Goal: Information Seeking & Learning: Learn about a topic

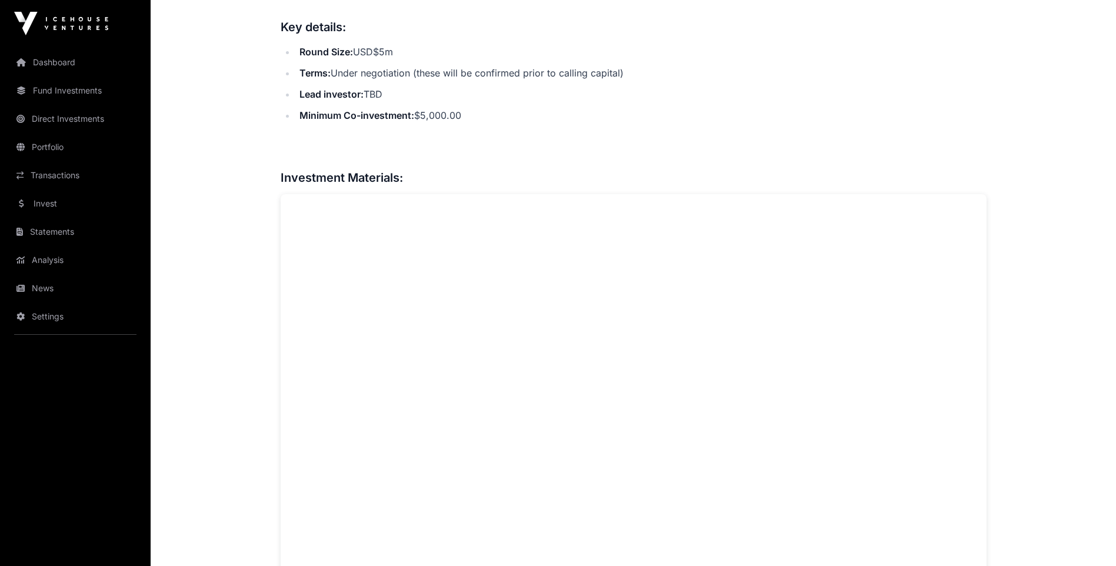
scroll to position [470, 0]
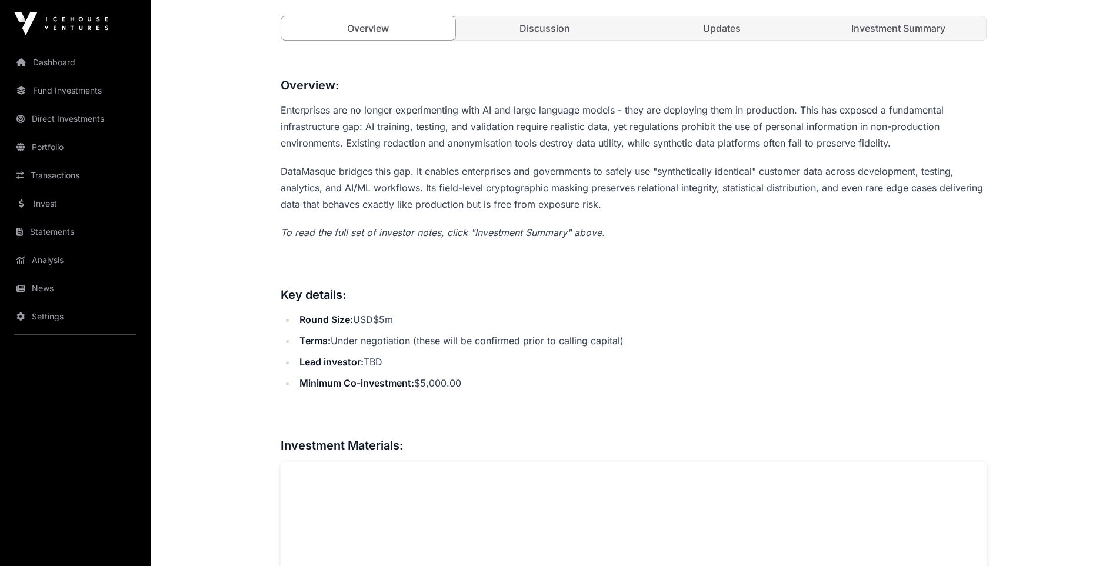
click at [868, 23] on link "Investment Summary" at bounding box center [898, 28] width 175 height 24
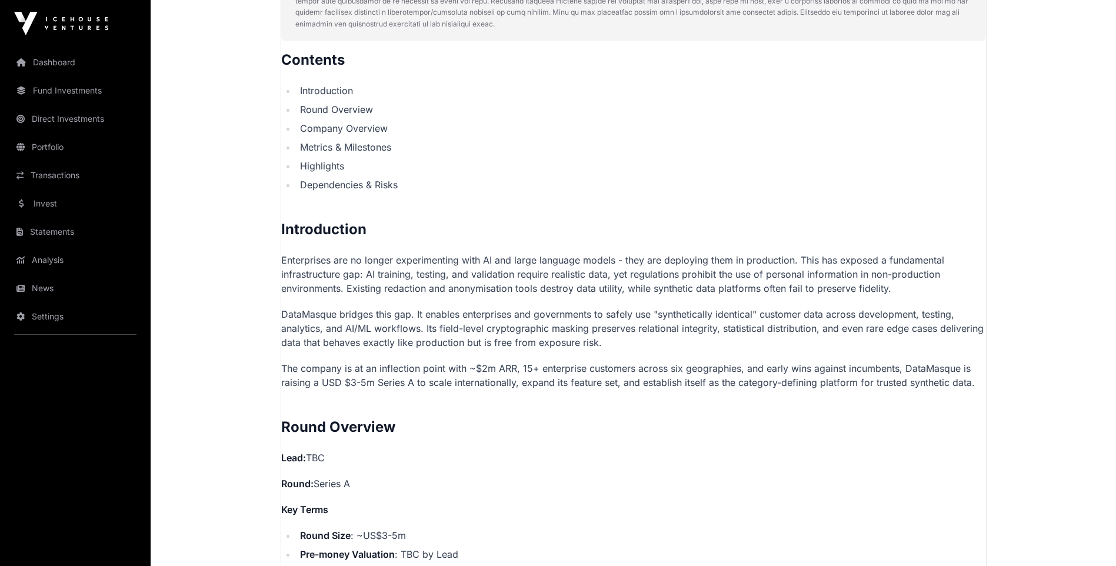
scroll to position [353, 0]
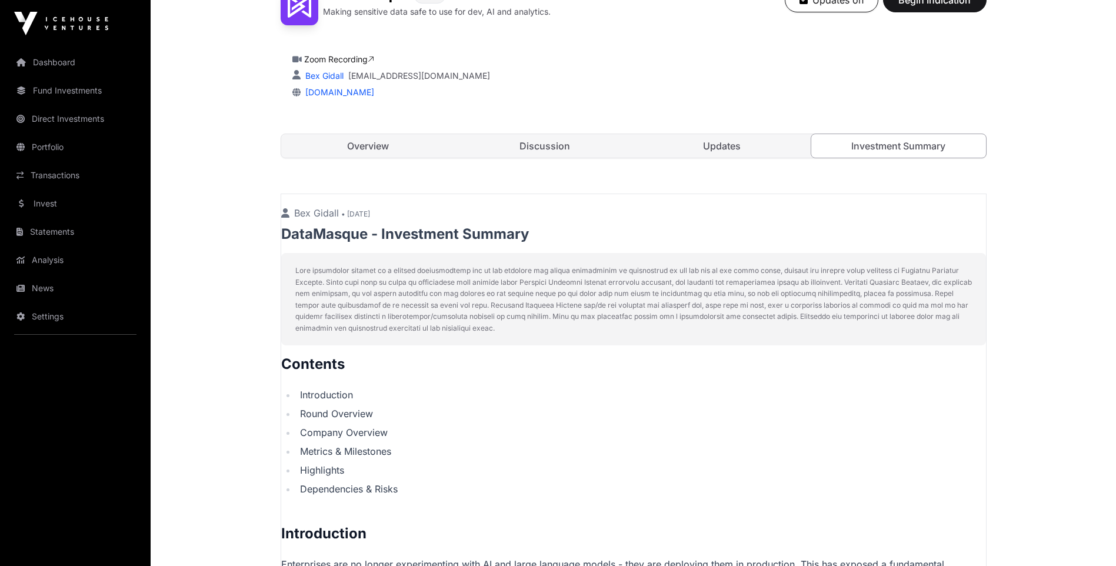
click at [717, 144] on link "Updates" at bounding box center [721, 146] width 175 height 24
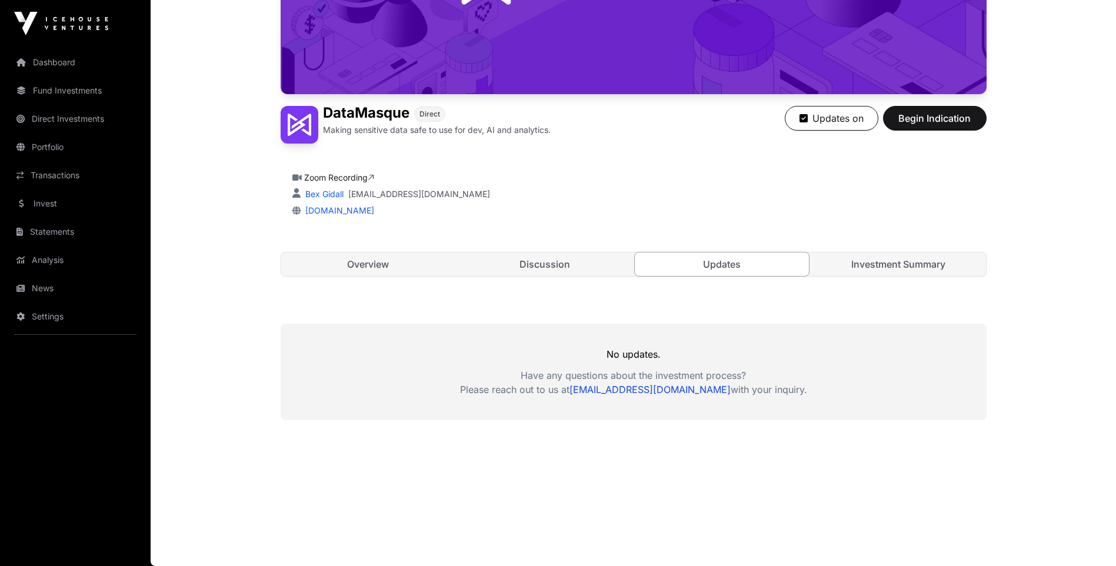
click at [892, 266] on link "Investment Summary" at bounding box center [898, 264] width 175 height 24
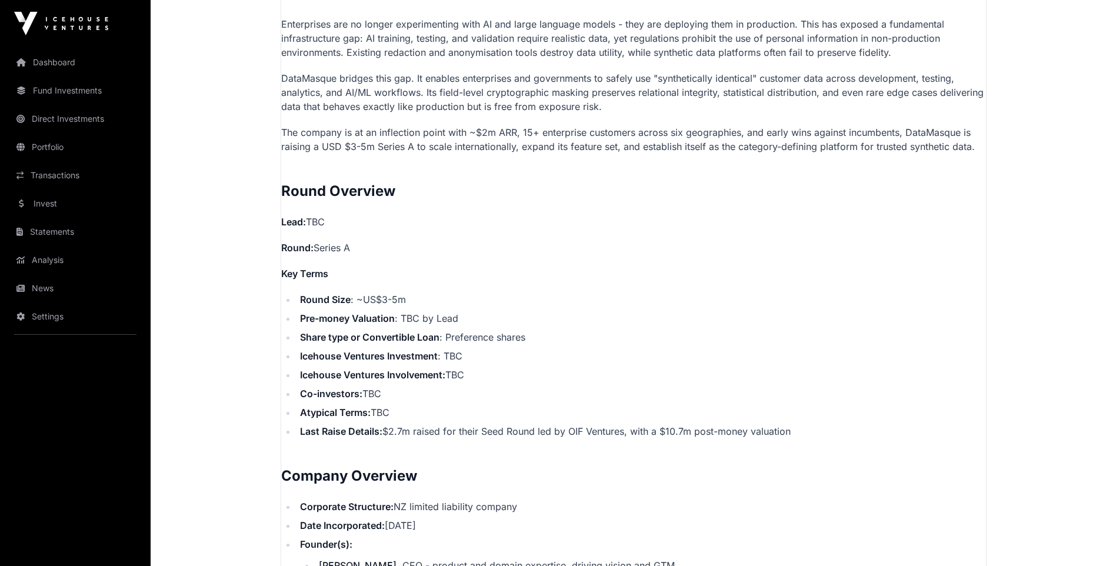
scroll to position [646, 0]
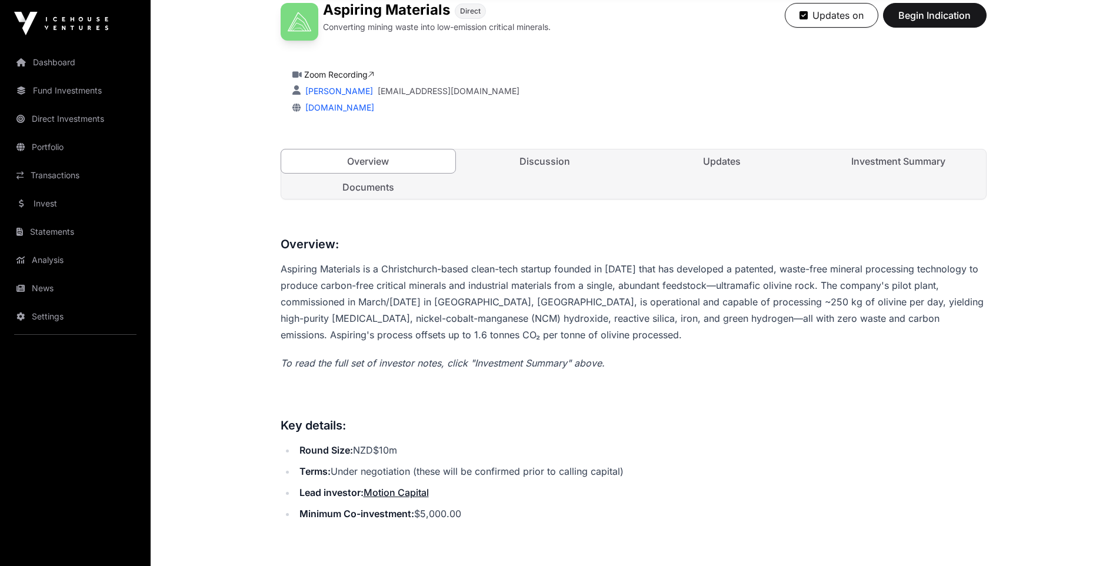
scroll to position [235, 0]
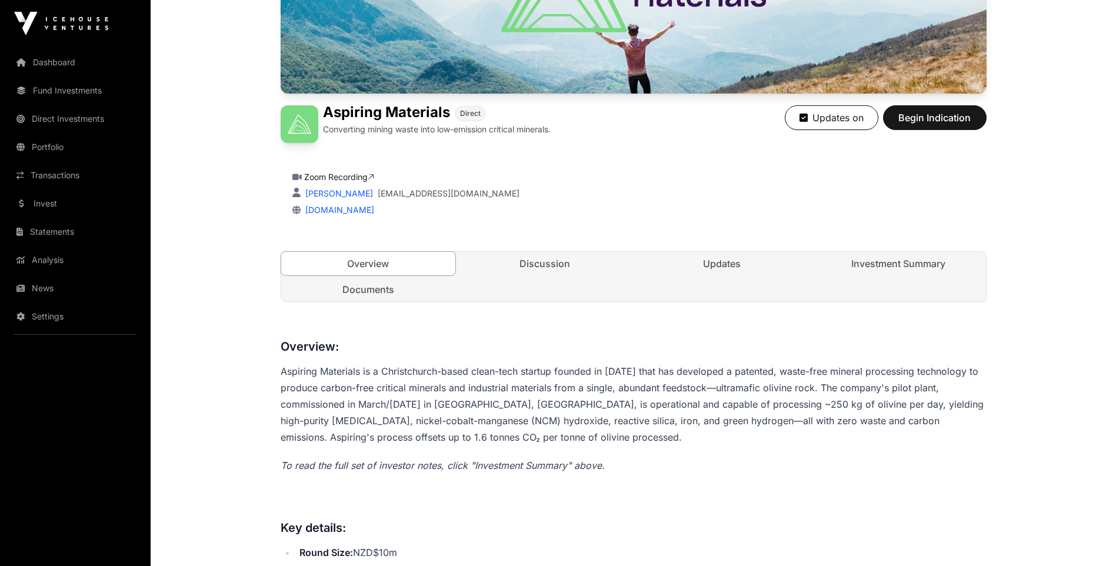
click at [887, 261] on link "Investment Summary" at bounding box center [898, 264] width 175 height 24
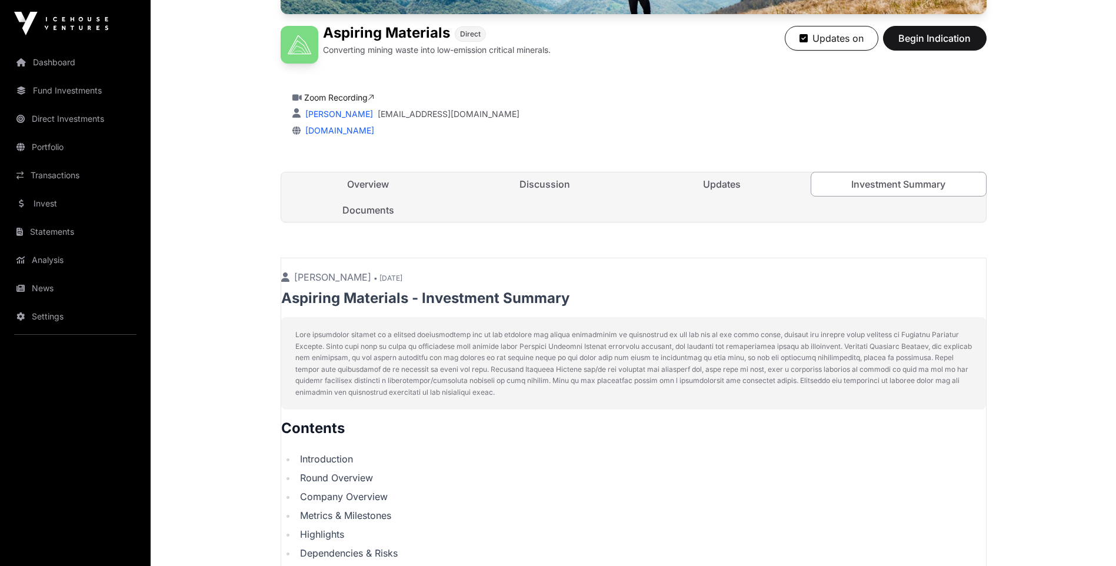
scroll to position [239, 0]
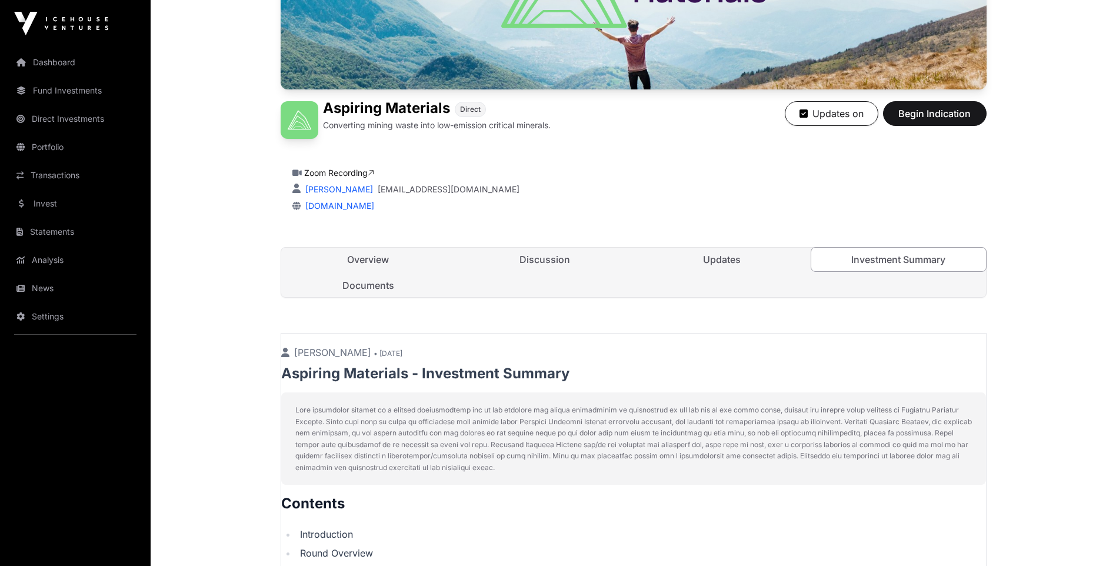
click at [358, 257] on link "Overview" at bounding box center [368, 260] width 175 height 24
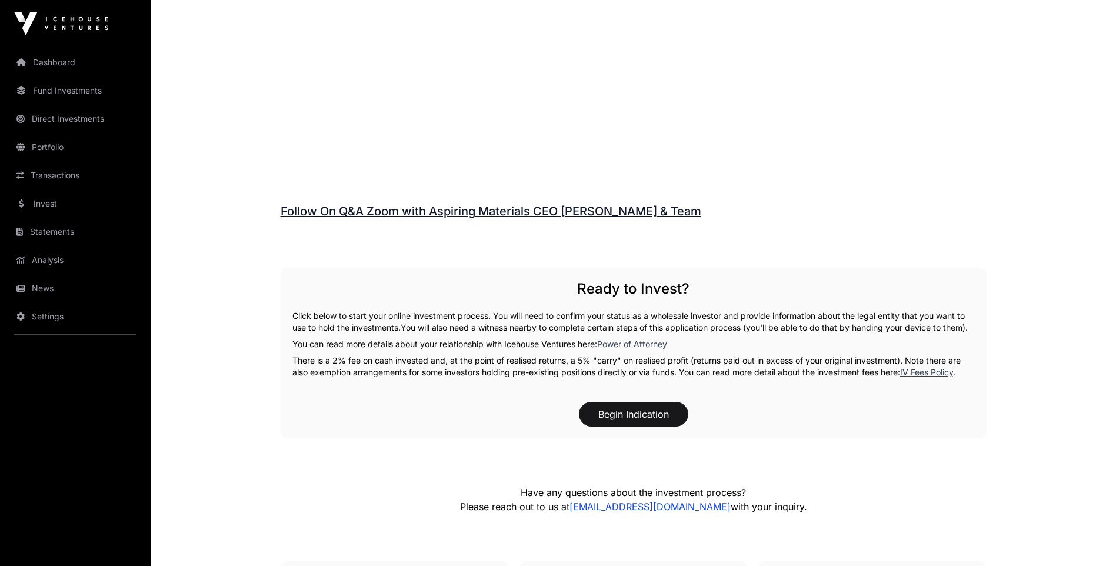
scroll to position [1651, 0]
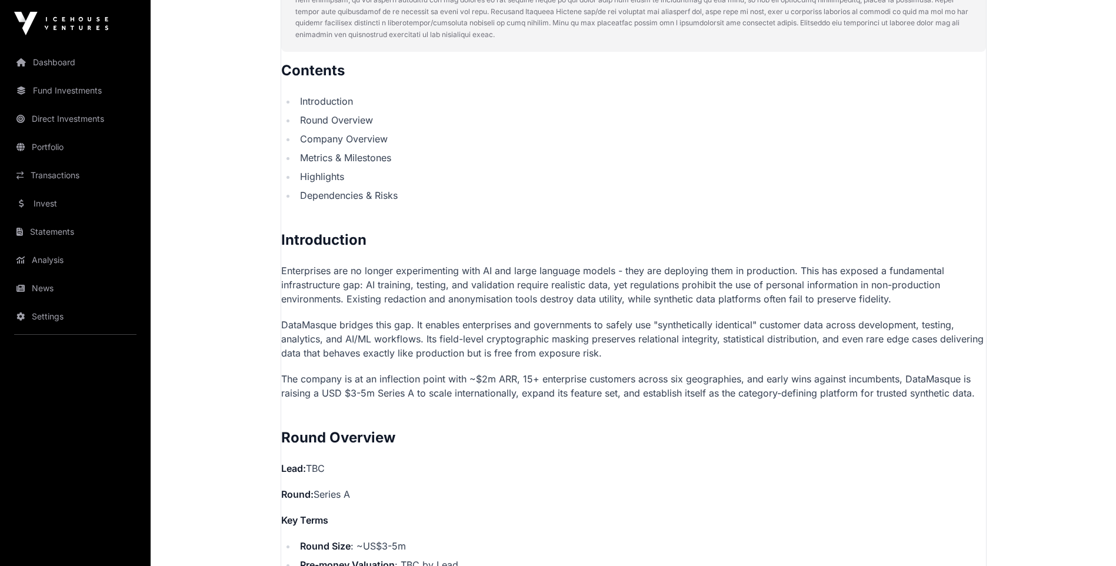
scroll to position [646, 0]
